Goal: Transaction & Acquisition: Book appointment/travel/reservation

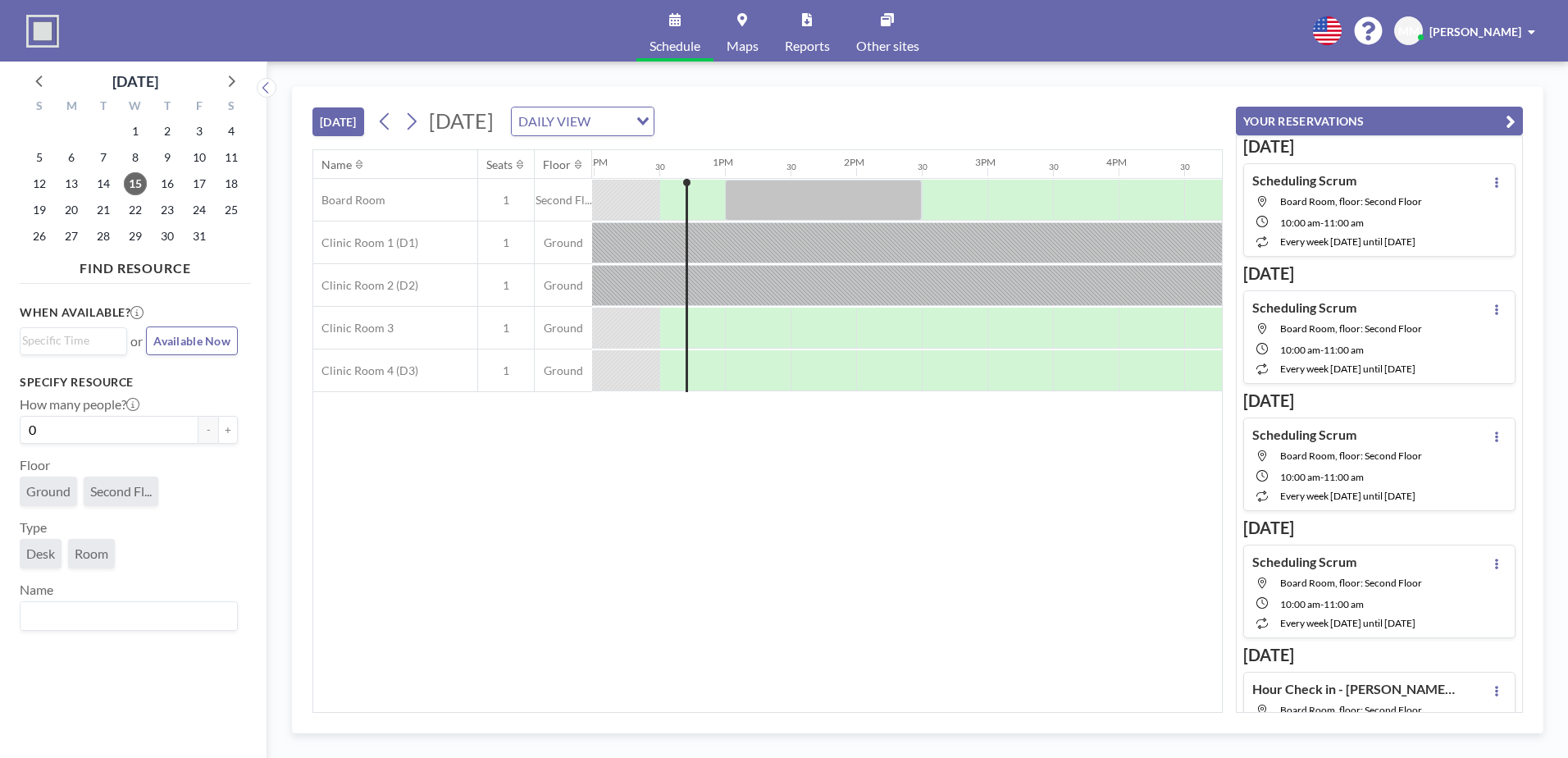
scroll to position [0, 1574]
click at [408, 127] on icon at bounding box center [412, 121] width 16 height 25
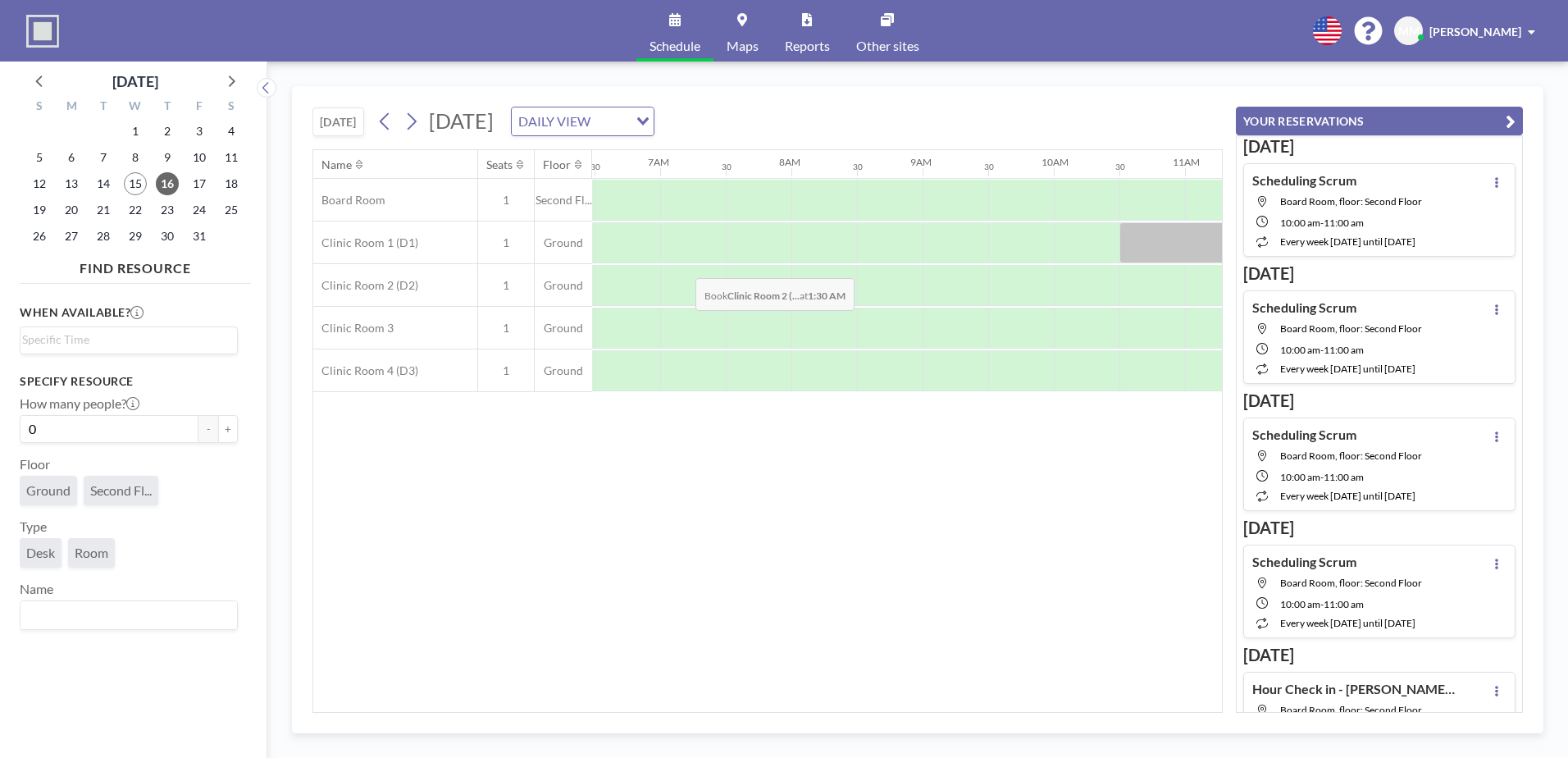
scroll to position [0, 1050]
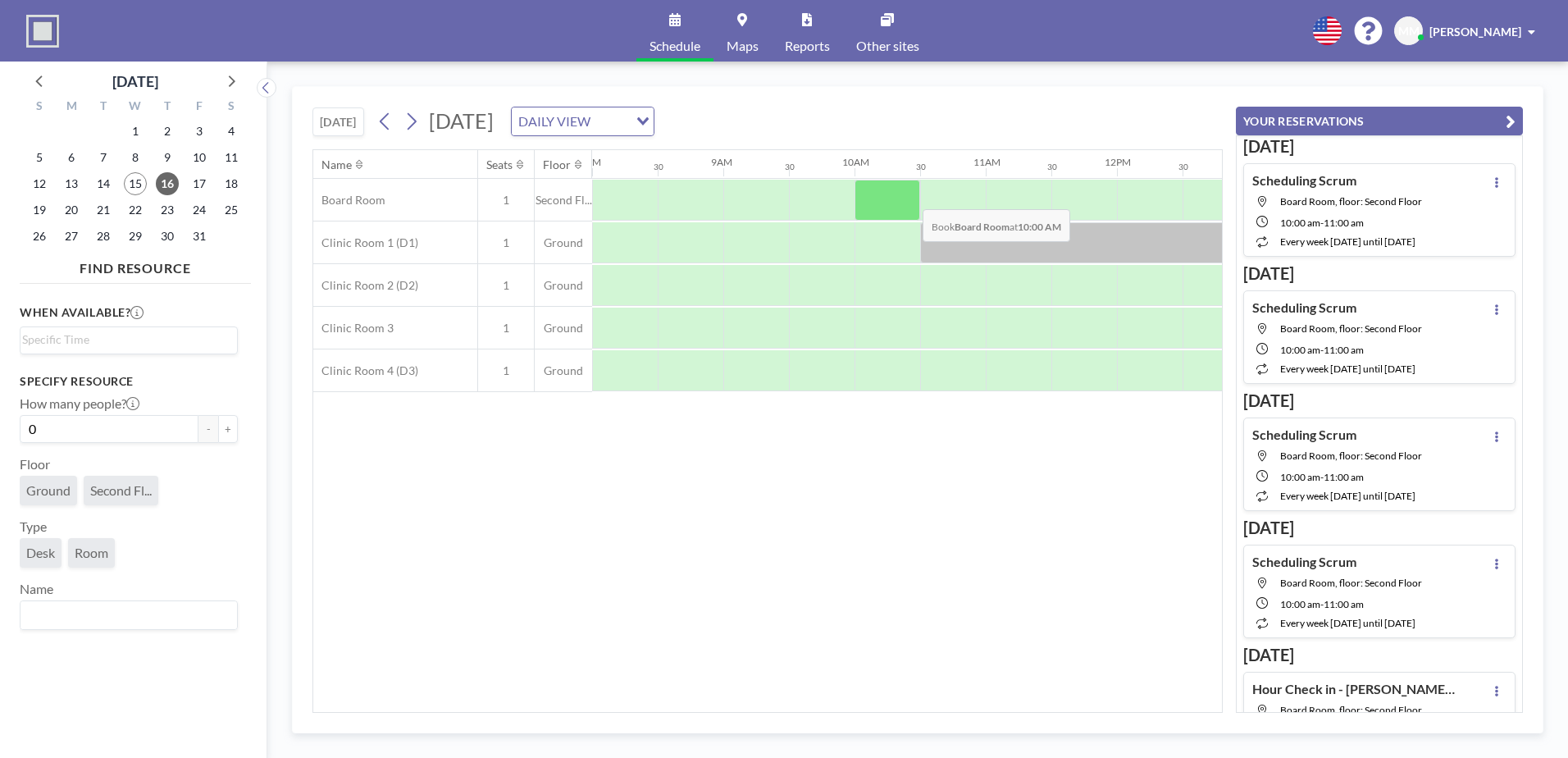
click at [909, 196] on div at bounding box center [887, 199] width 66 height 41
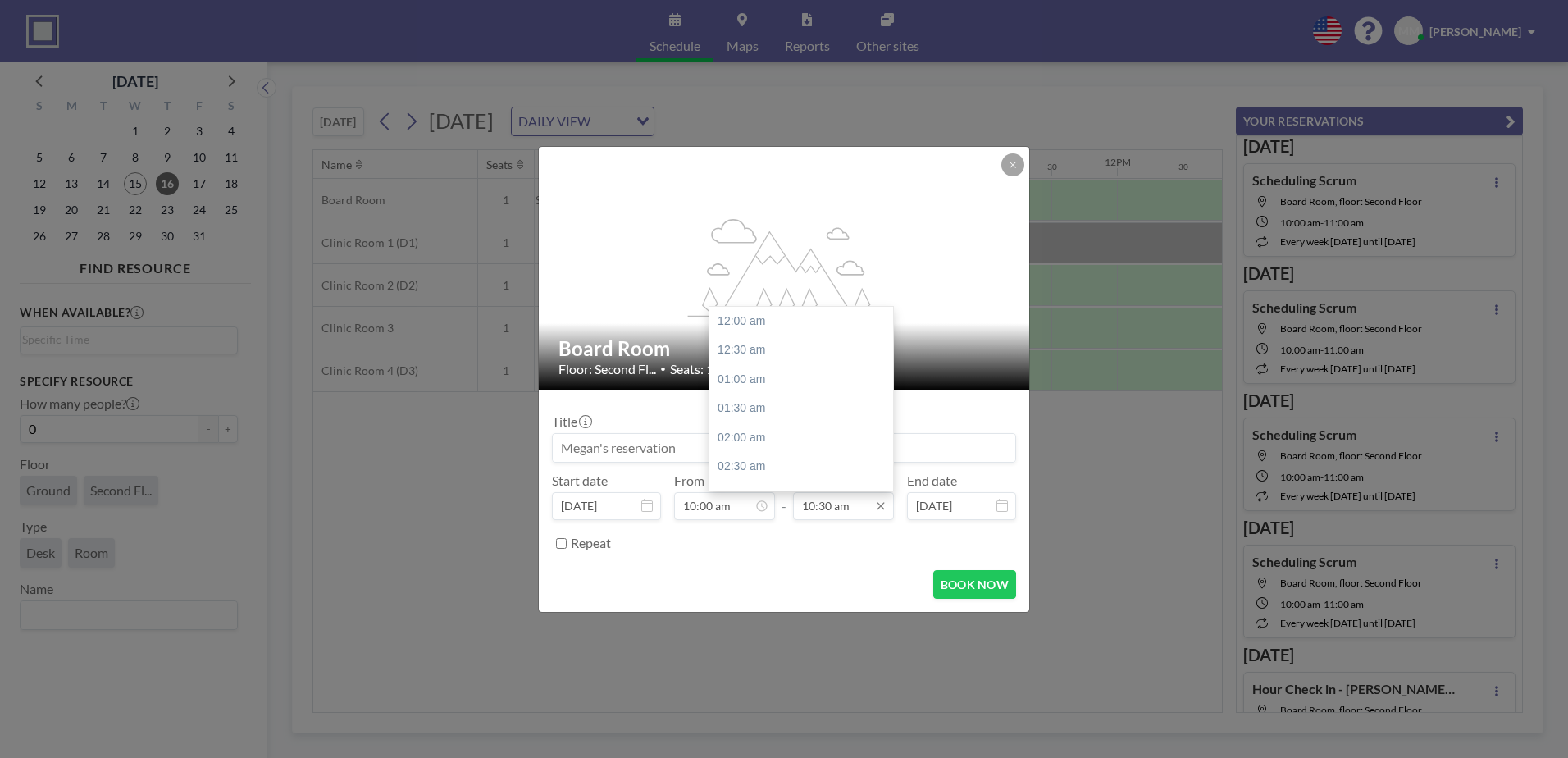
scroll to position [612, 0]
click at [826, 511] on input "10:30 am" at bounding box center [842, 507] width 101 height 28
click at [774, 356] on div "11:00 am" at bounding box center [805, 351] width 191 height 30
type input "11:00 am"
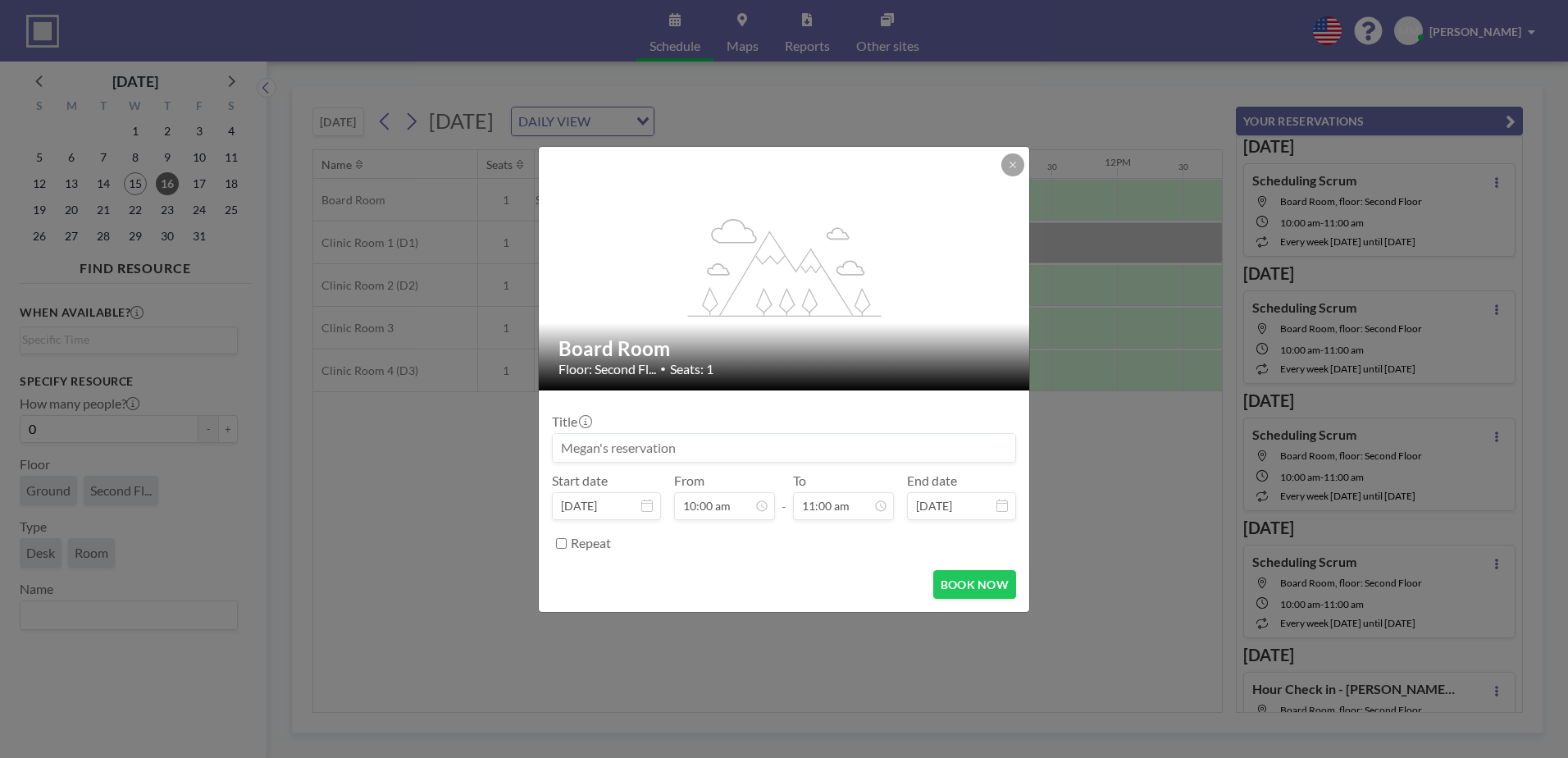
click at [714, 441] on input at bounding box center [784, 448] width 463 height 28
click at [963, 595] on button "BOOK NOW" at bounding box center [974, 584] width 83 height 29
type input "Scheduling"
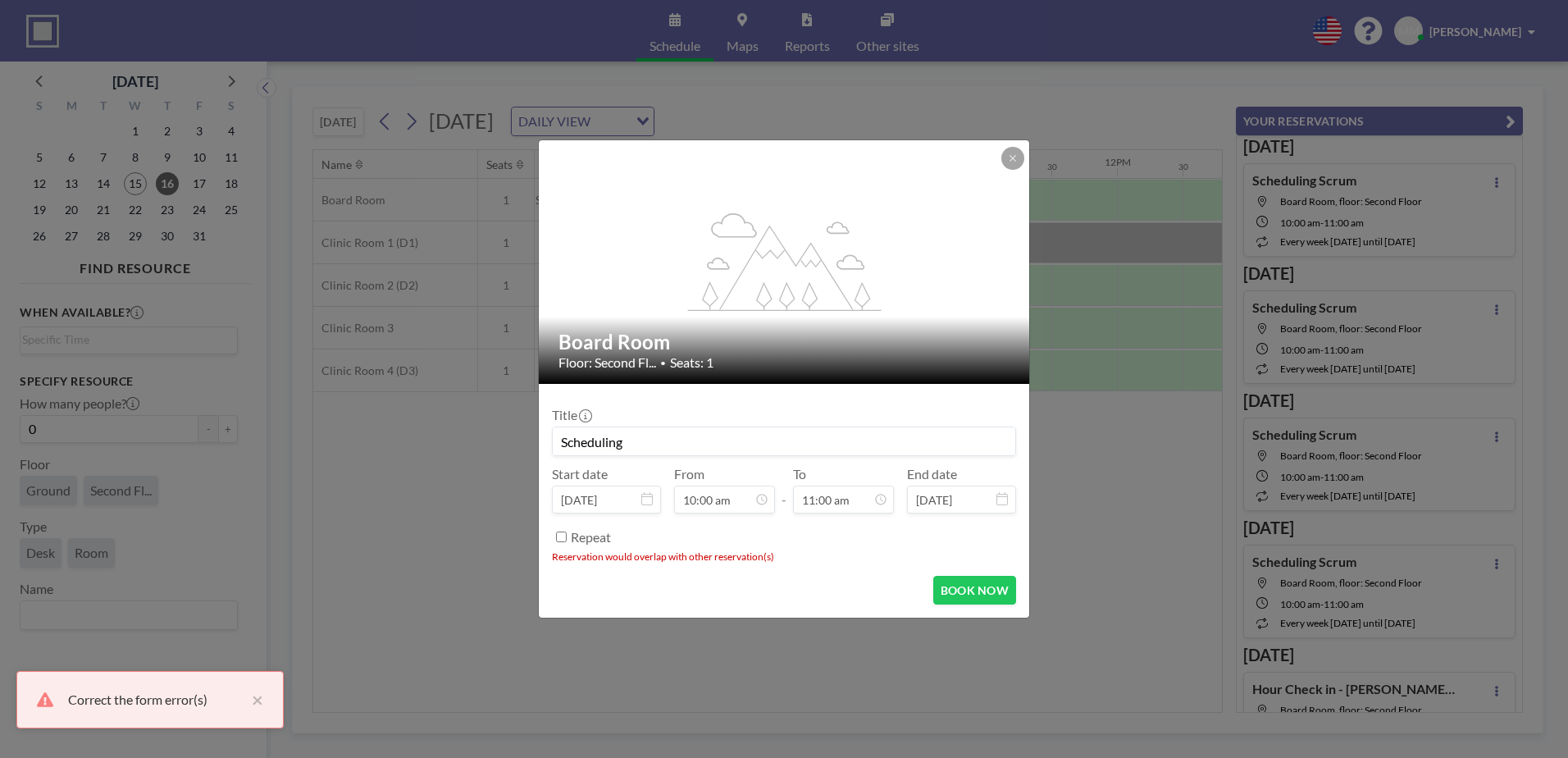
click at [1013, 174] on div "flex-grow: 1.2;" at bounding box center [784, 262] width 492 height 243
click at [1009, 160] on icon at bounding box center [1013, 159] width 10 height 10
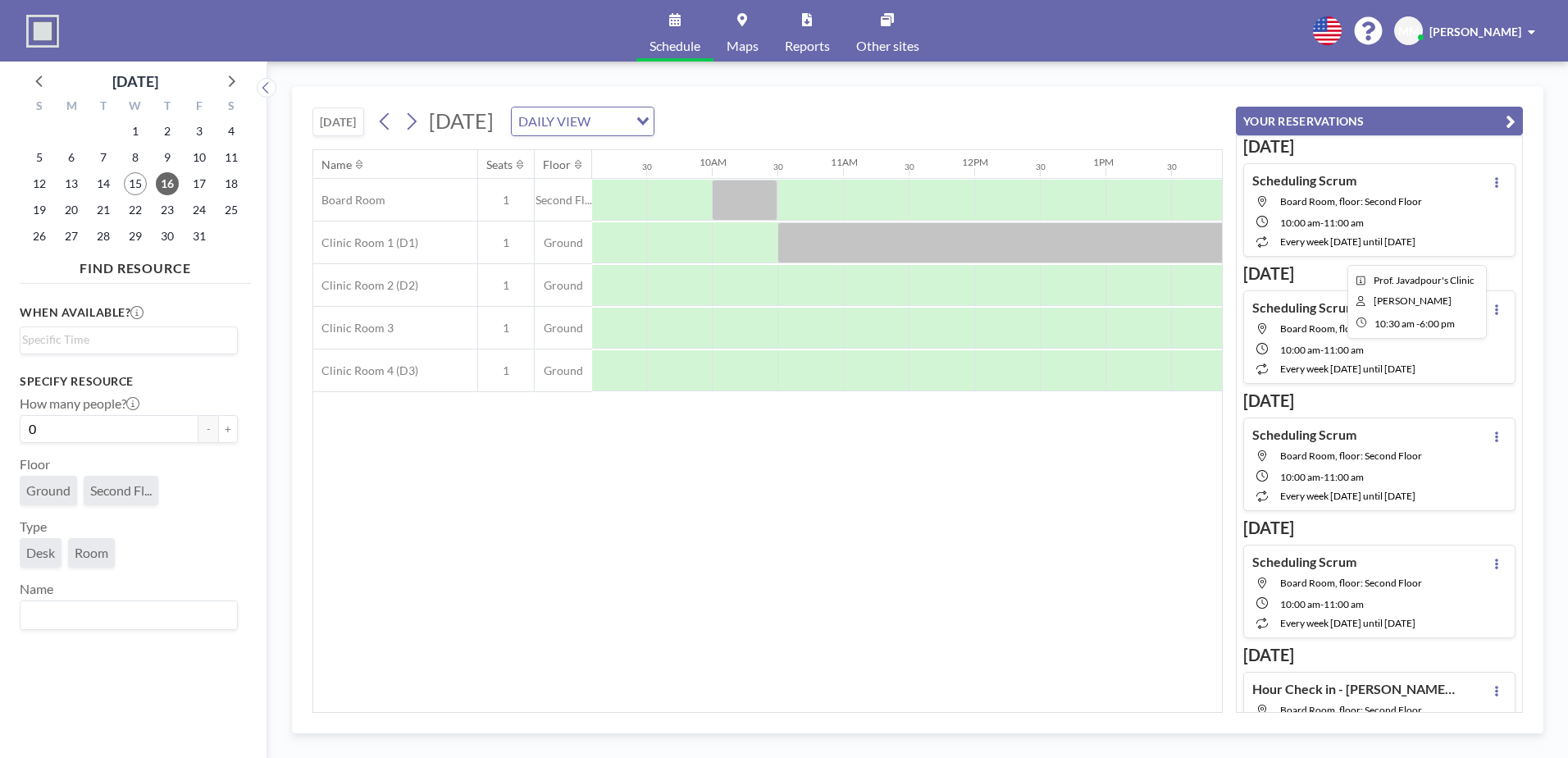
scroll to position [0, 1193]
click at [784, 196] on div at bounding box center [809, 199] width 66 height 41
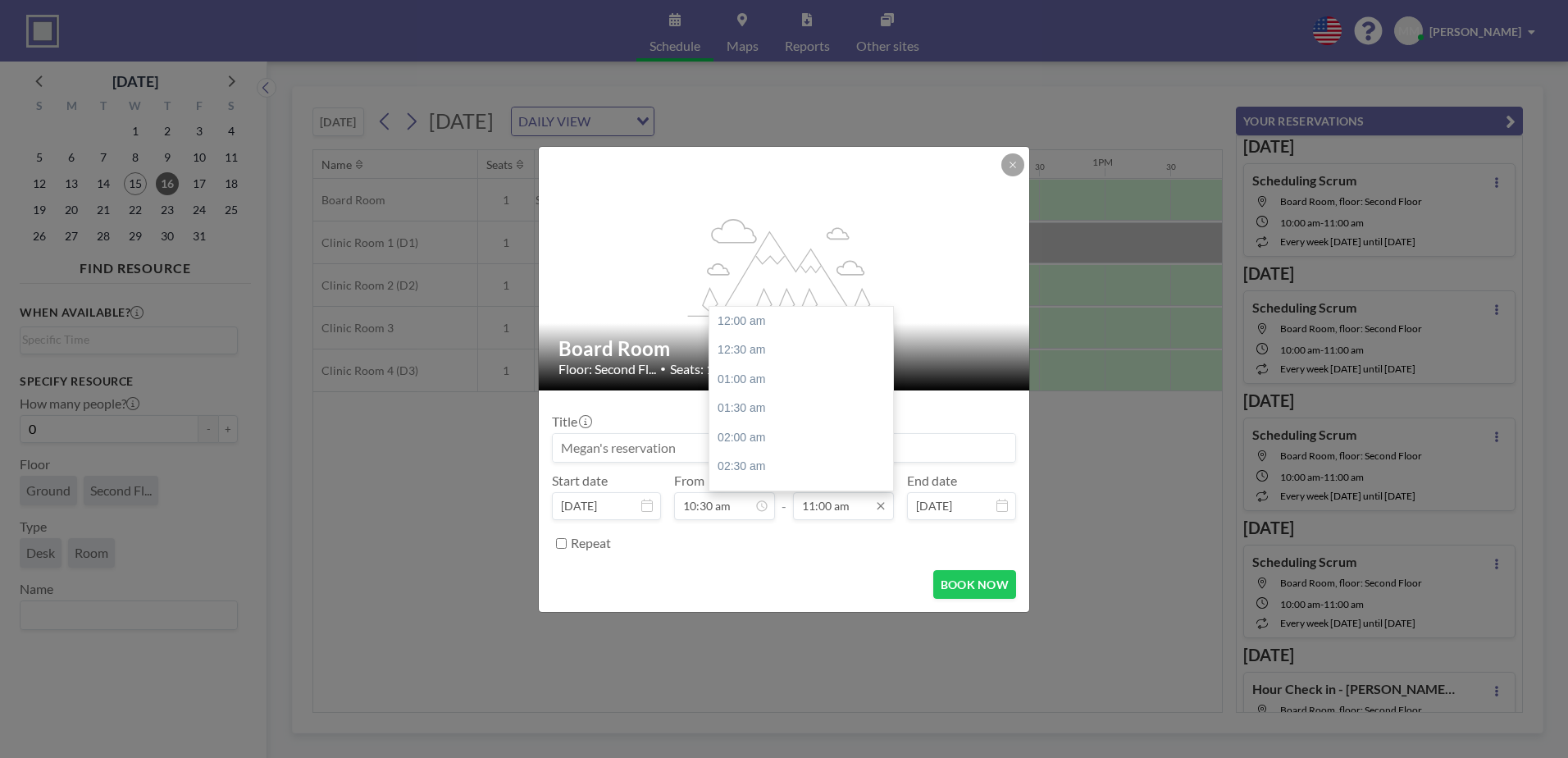
scroll to position [642, 0]
click at [859, 511] on input "11:00 am" at bounding box center [842, 507] width 101 height 28
click at [748, 354] on div "11:30 am" at bounding box center [805, 350] width 191 height 30
type input "11:30 am"
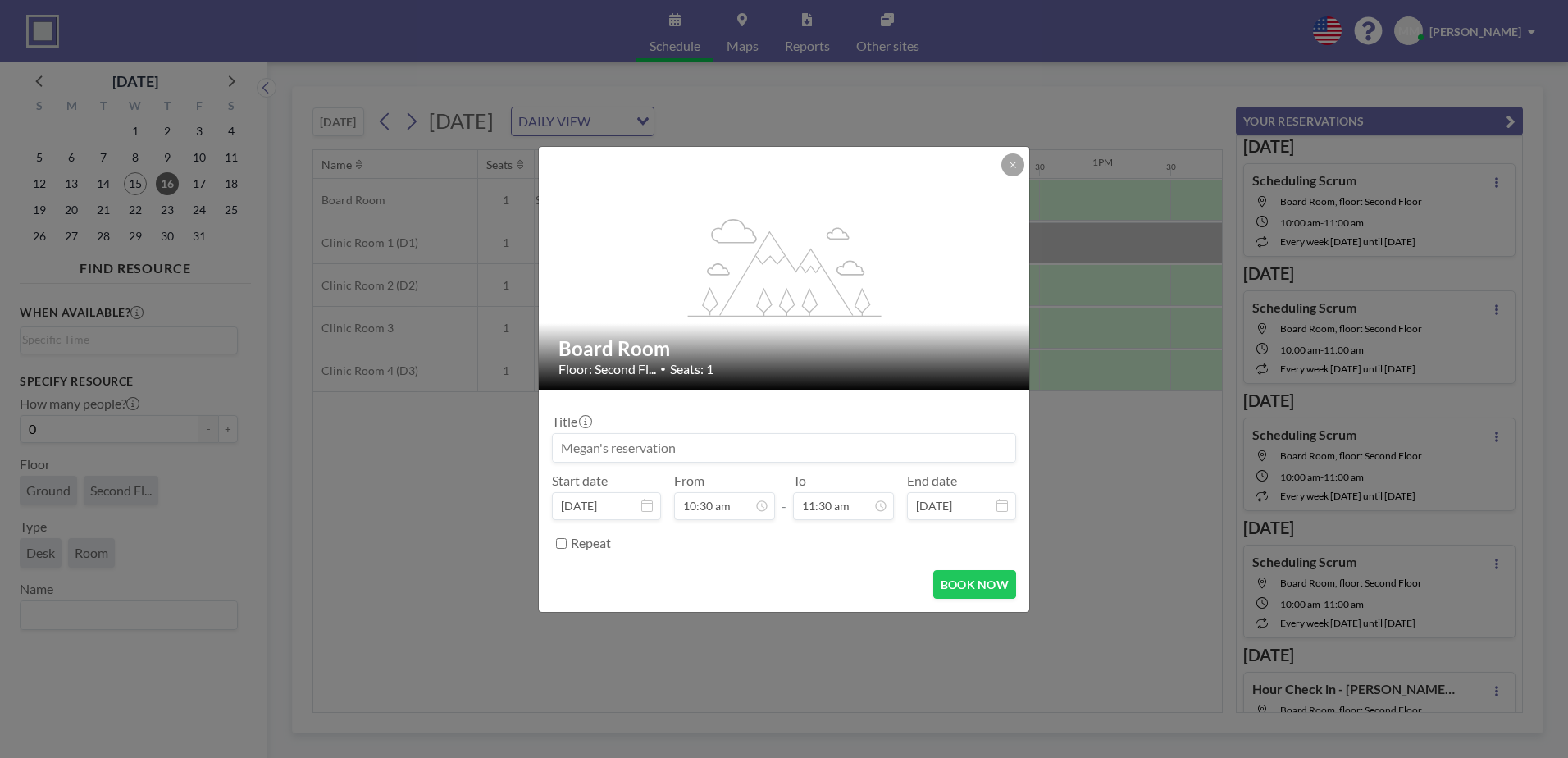
click at [691, 460] on input at bounding box center [784, 448] width 463 height 28
type input "Scheduling"
click at [968, 583] on button "BOOK NOW" at bounding box center [974, 584] width 83 height 29
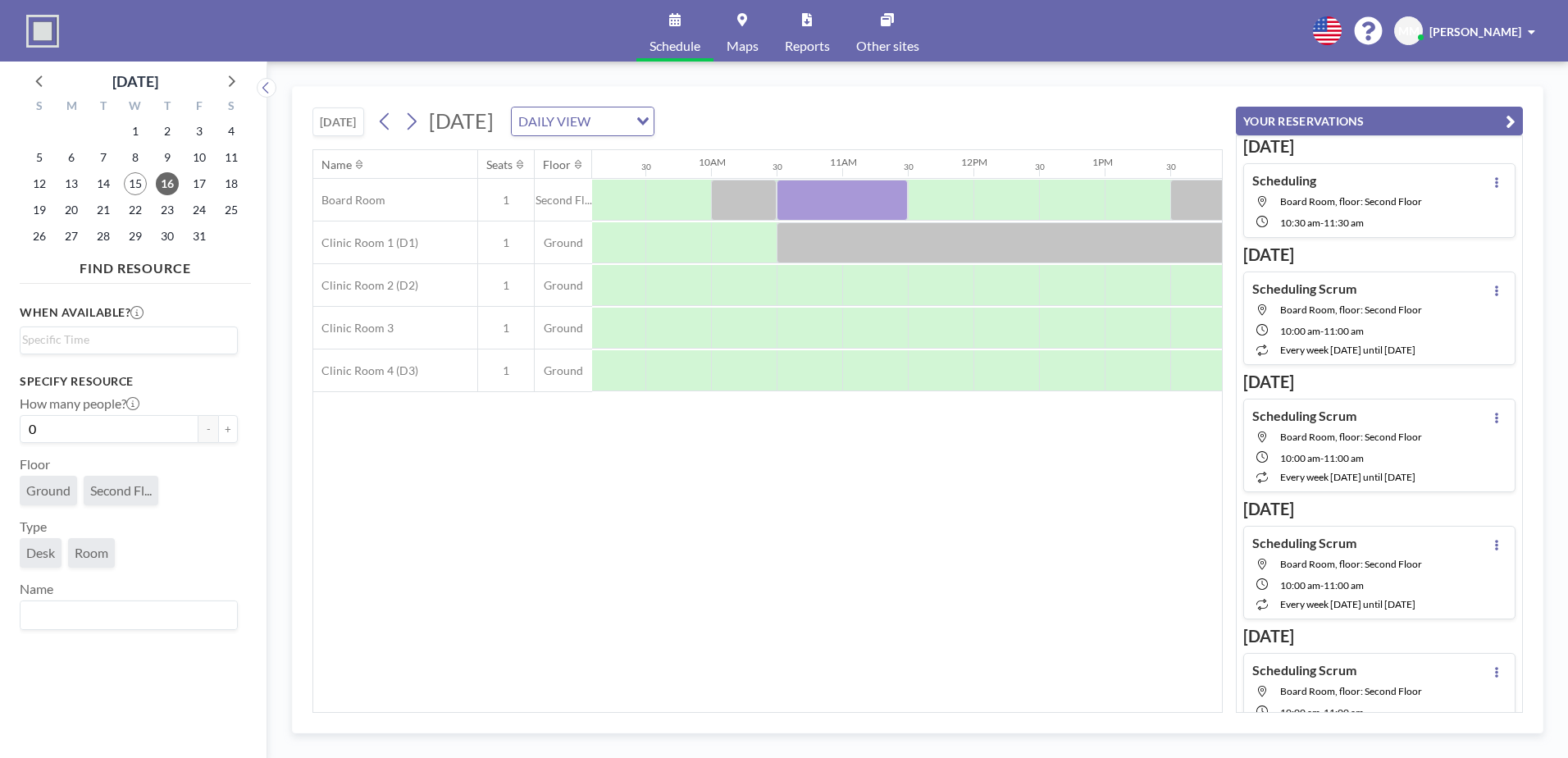
click at [552, 39] on div "Schedule Maps Reports Other sites English Polski 日本語 Española MM [PERSON_NAME]" at bounding box center [784, 31] width 1568 height 62
